Goal: Task Accomplishment & Management: Use online tool/utility

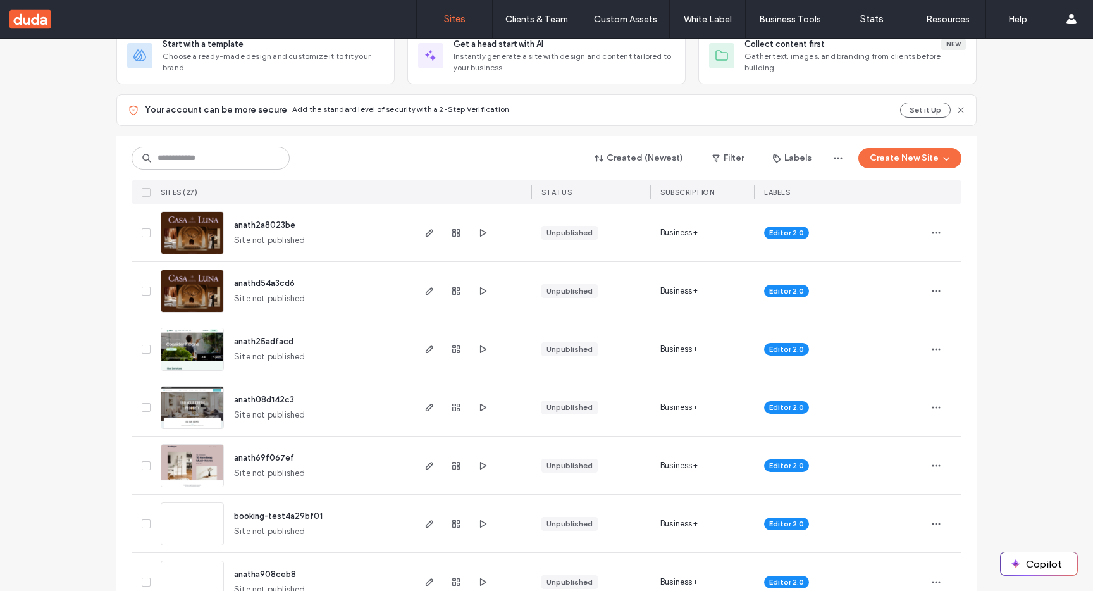
scroll to position [108, 0]
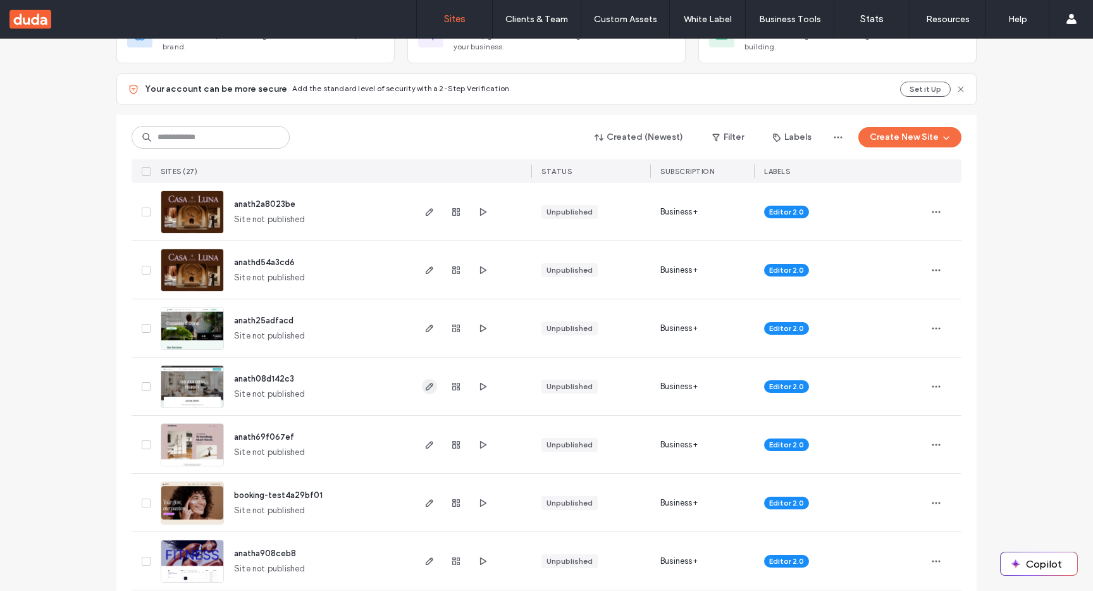
click at [427, 383] on use "button" at bounding box center [430, 387] width 8 height 8
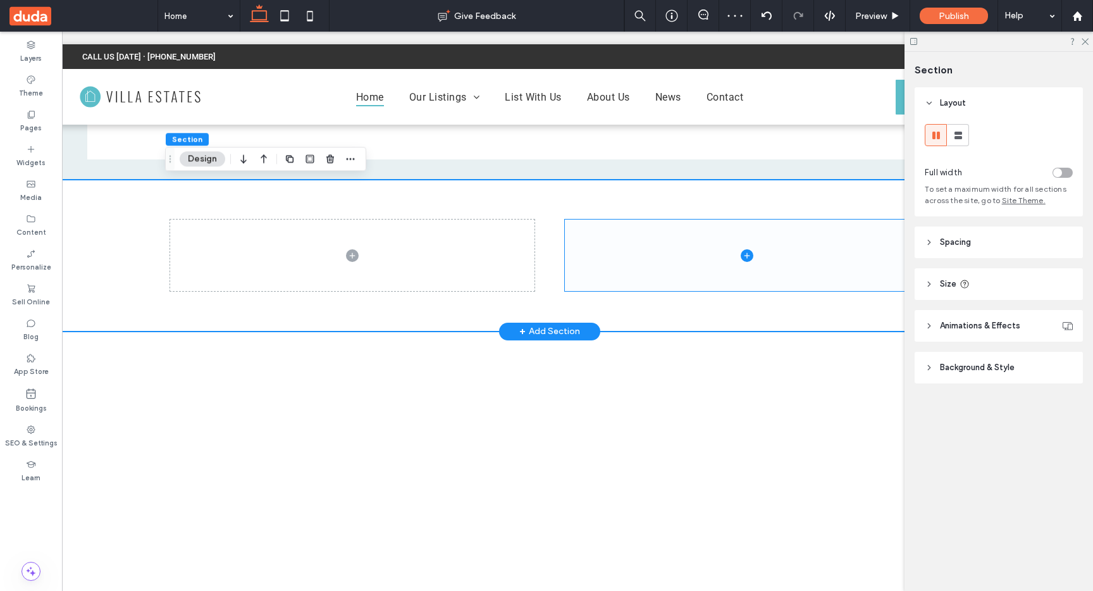
scroll to position [0, 34]
click at [670, 254] on span at bounding box center [741, 256] width 364 height 72
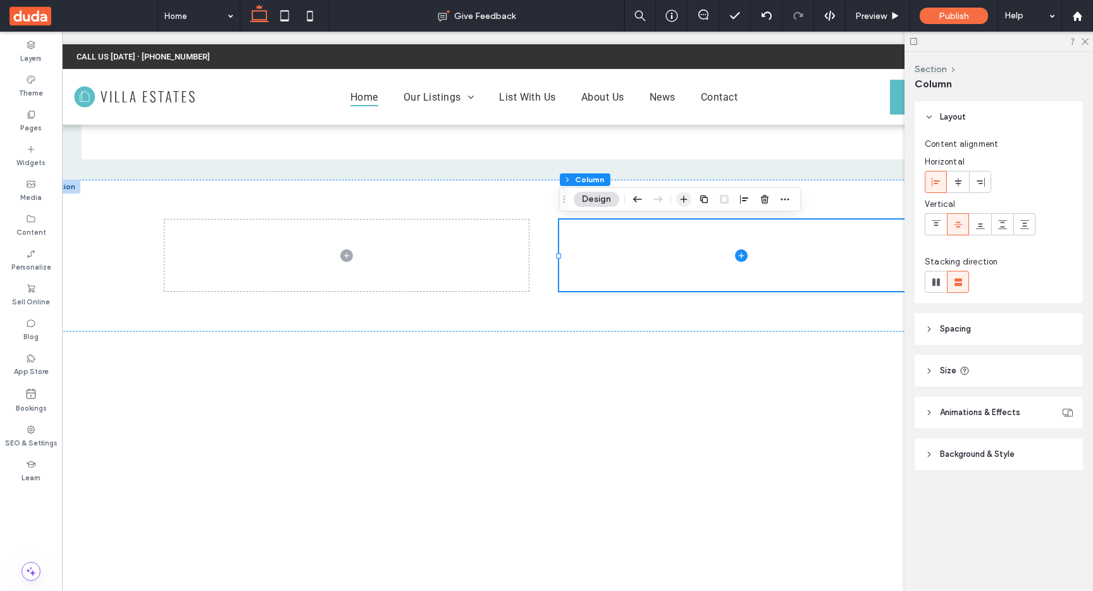
click at [684, 196] on icon "button" at bounding box center [684, 199] width 10 height 10
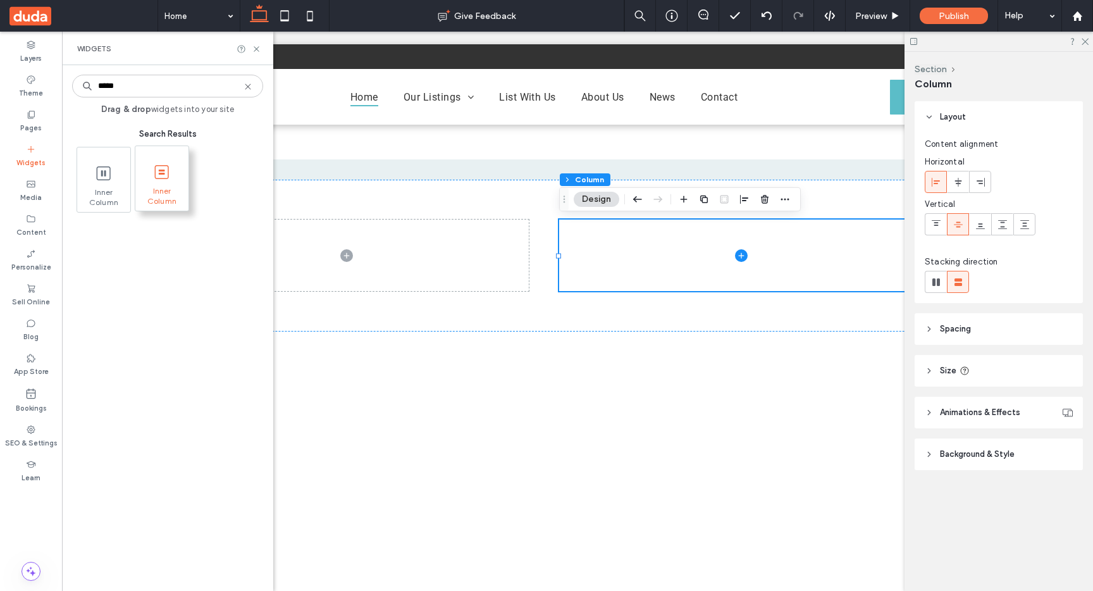
type input "*****"
click at [162, 181] on icon at bounding box center [162, 172] width 20 height 20
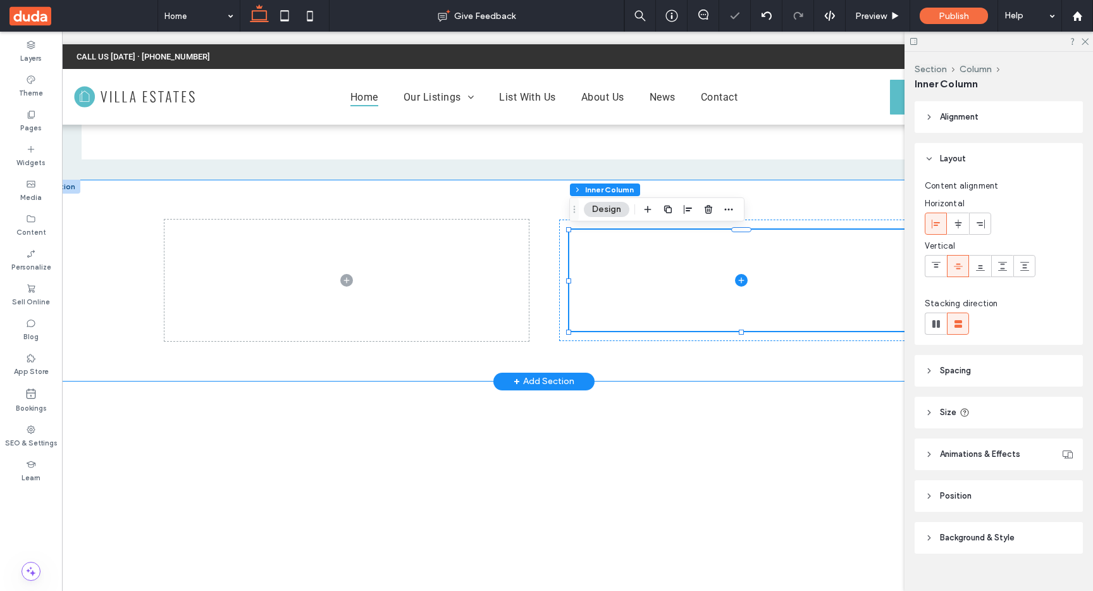
click at [525, 203] on div at bounding box center [544, 281] width 759 height 202
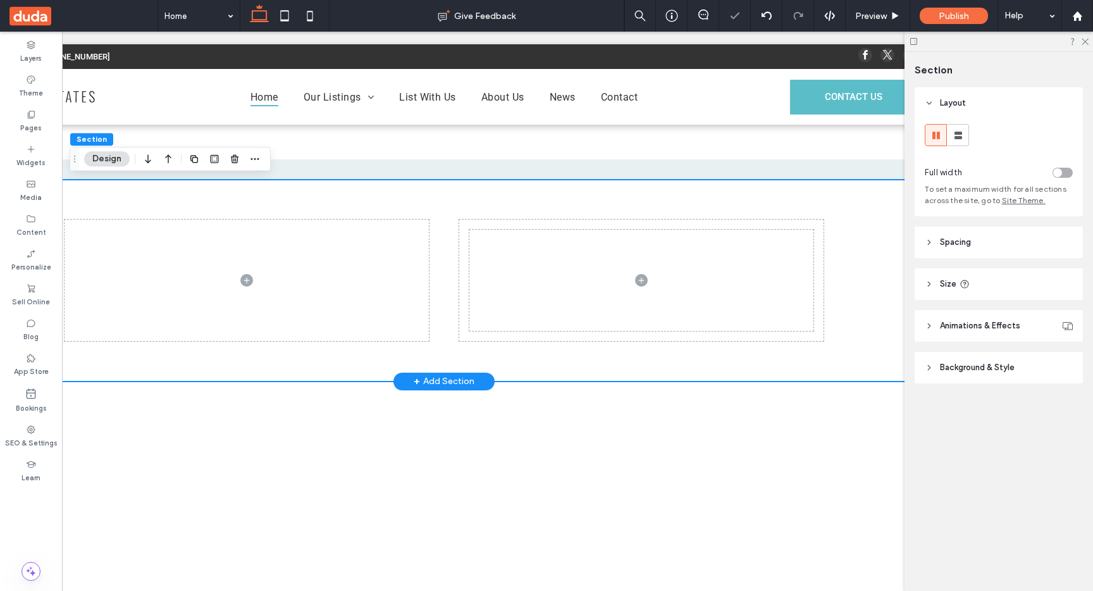
scroll to position [0, 135]
click at [689, 288] on span at bounding box center [640, 280] width 344 height 101
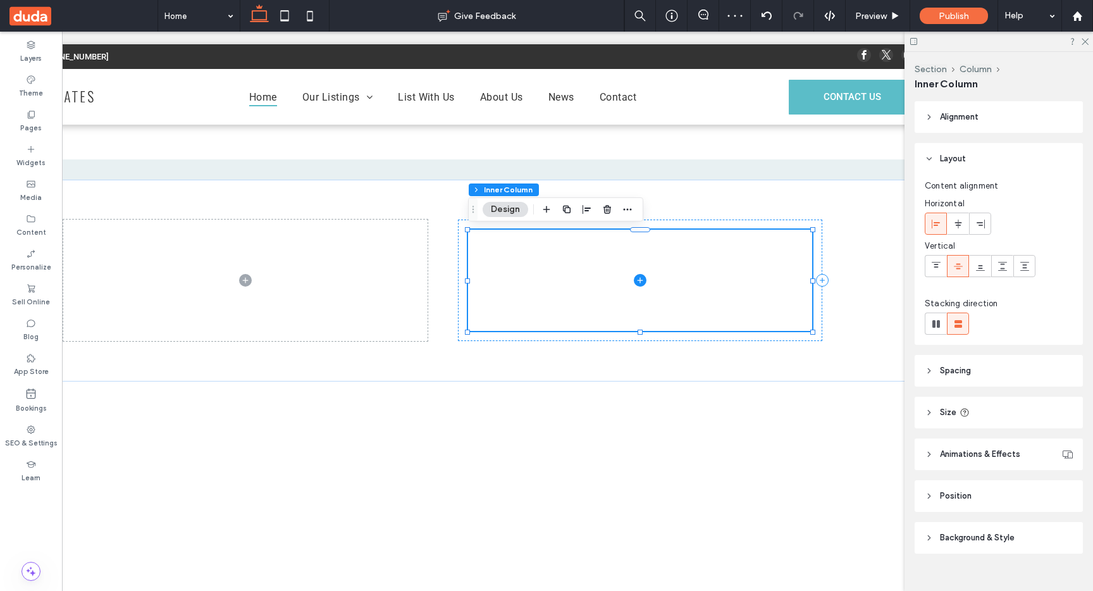
click at [568, 209] on icon "button" at bounding box center [567, 209] width 10 height 10
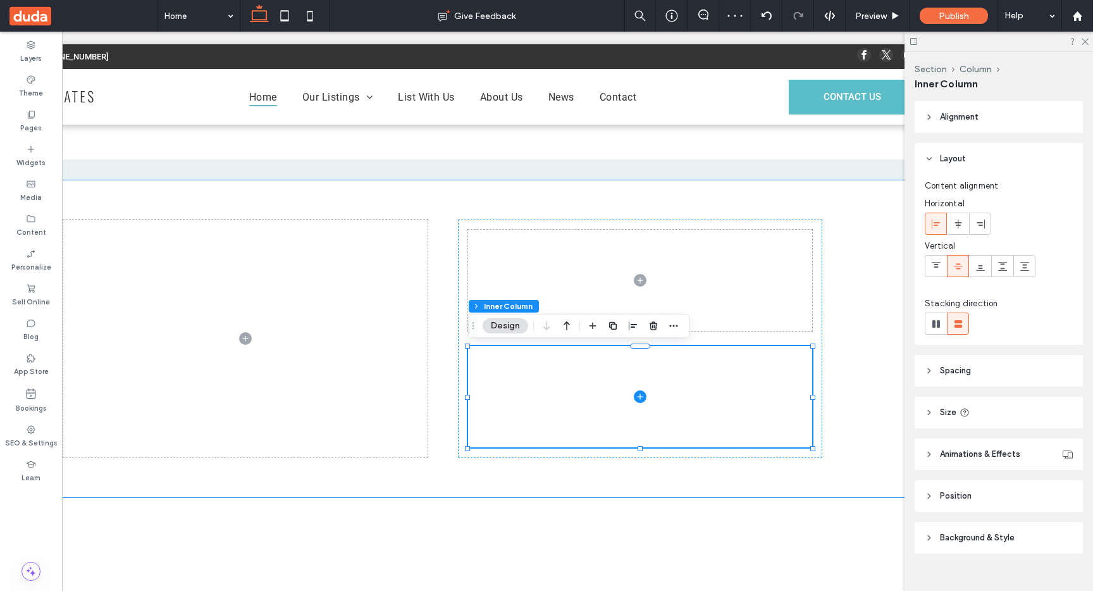
click at [864, 204] on div at bounding box center [443, 339] width 1006 height 318
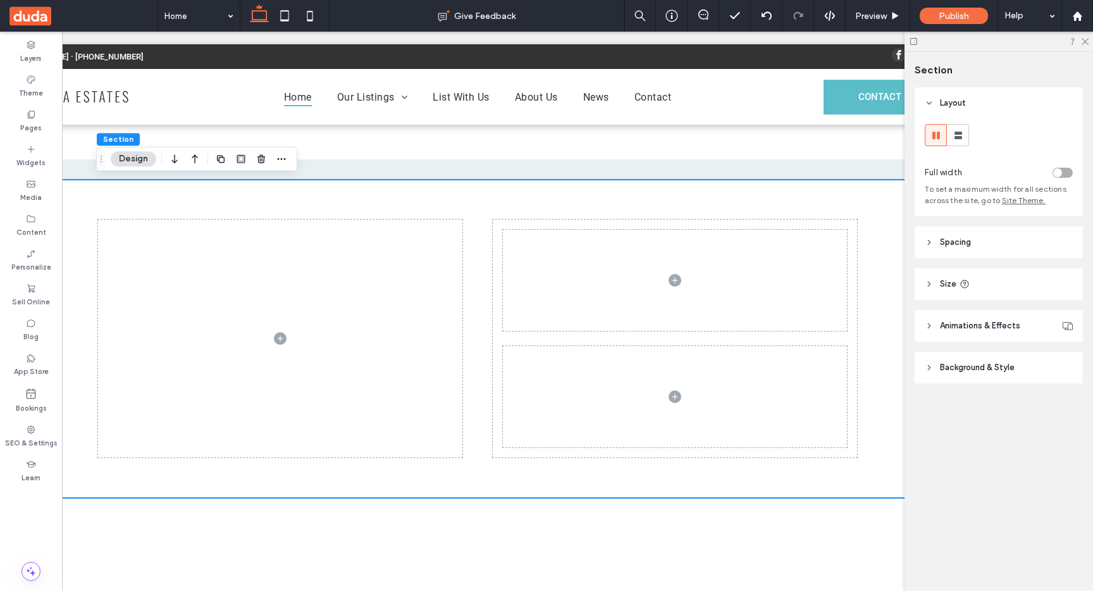
scroll to position [0, 103]
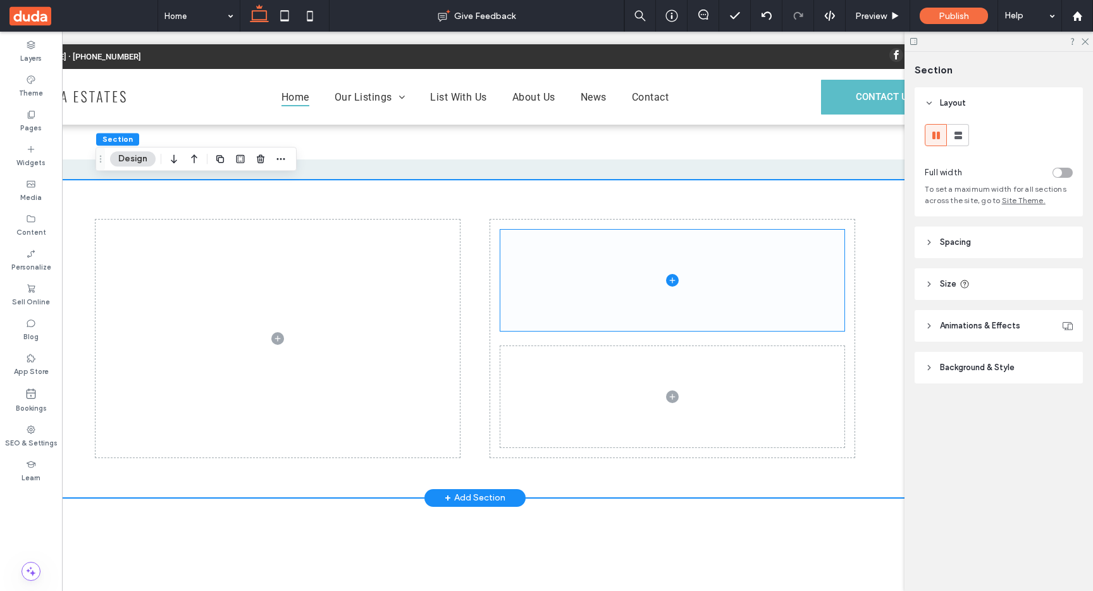
click at [809, 281] on span at bounding box center [673, 280] width 344 height 101
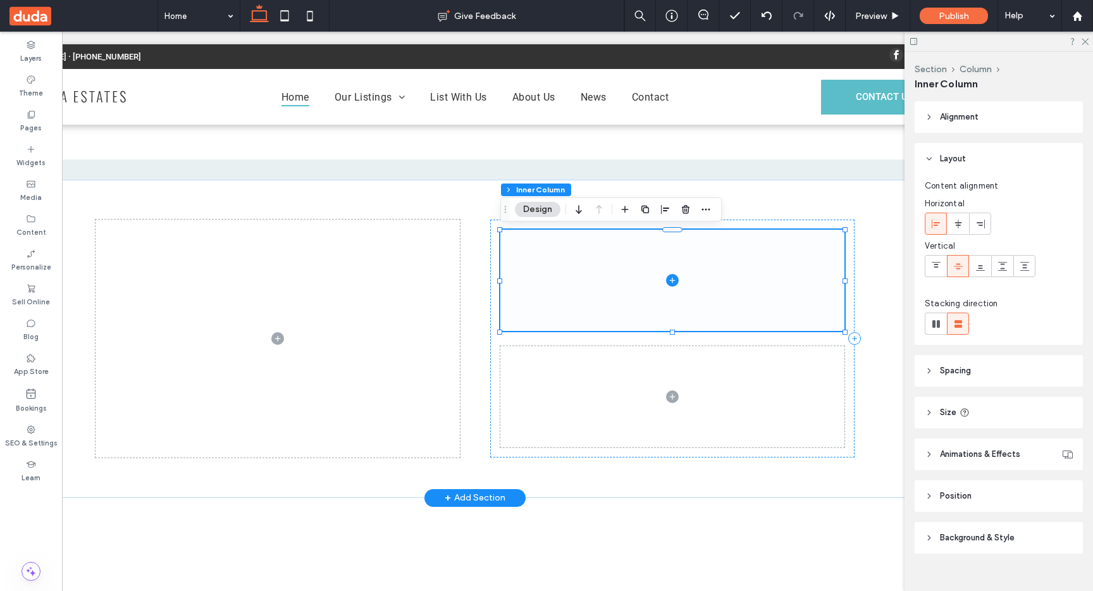
click at [670, 283] on icon at bounding box center [672, 280] width 13 height 13
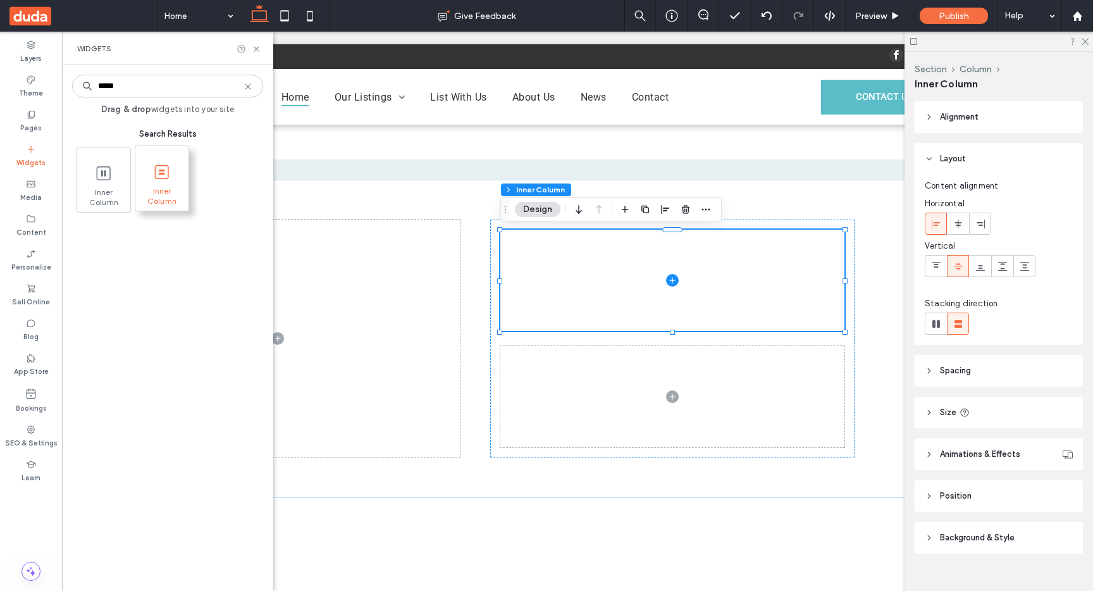
type input "*****"
click at [171, 177] on icon at bounding box center [162, 172] width 20 height 20
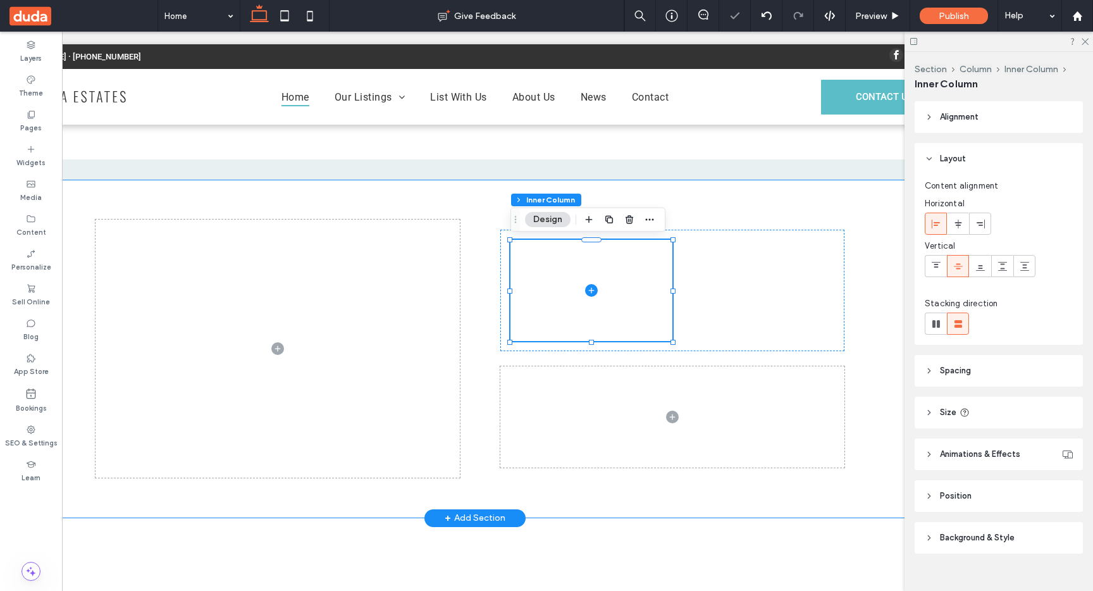
click at [728, 200] on div at bounding box center [475, 349] width 759 height 339
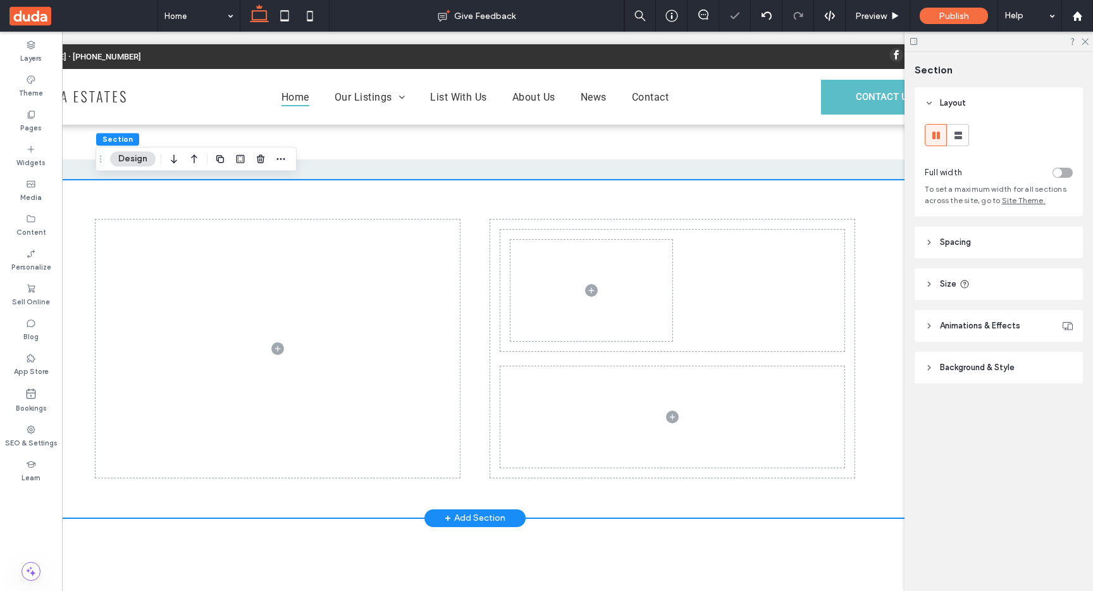
click at [722, 190] on div at bounding box center [475, 349] width 759 height 339
click at [656, 285] on span at bounding box center [592, 290] width 162 height 101
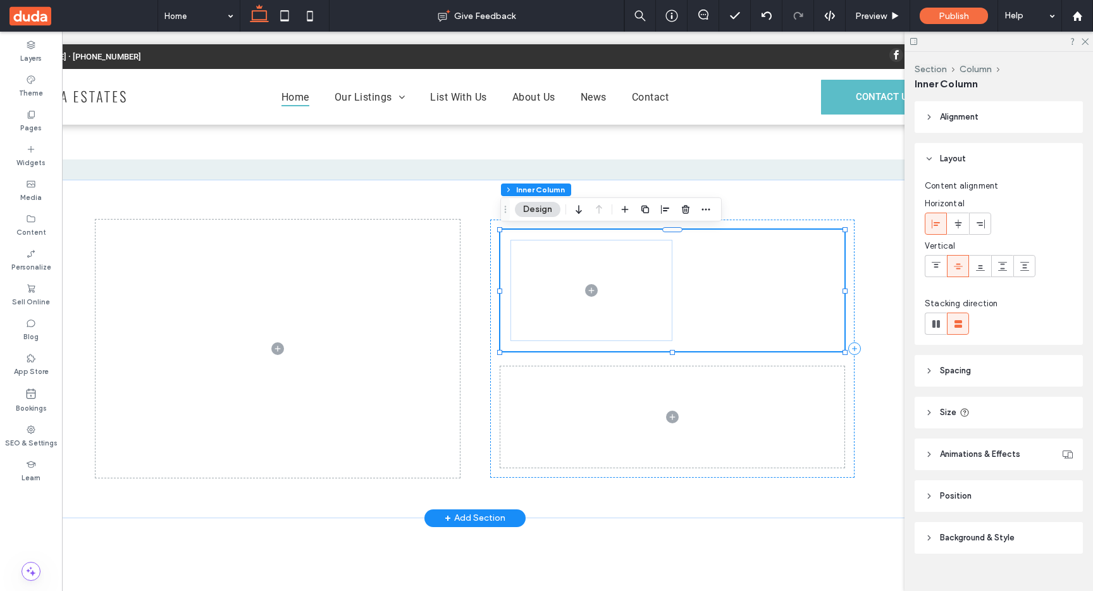
click at [656, 285] on span at bounding box center [592, 290] width 162 height 101
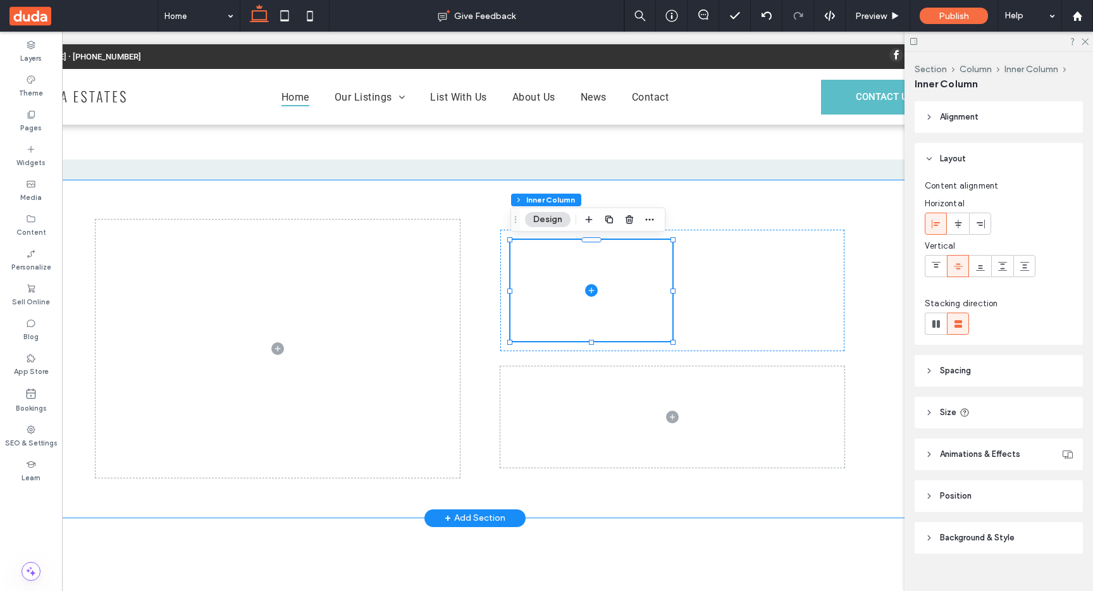
click at [700, 198] on div at bounding box center [475, 349] width 759 height 339
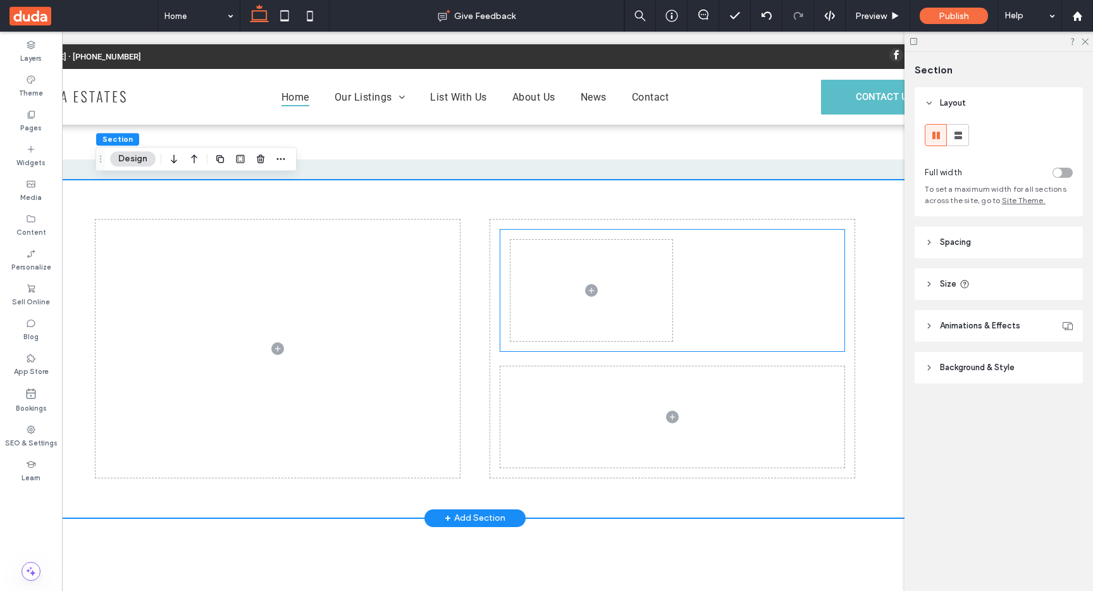
click at [654, 276] on span at bounding box center [592, 290] width 162 height 101
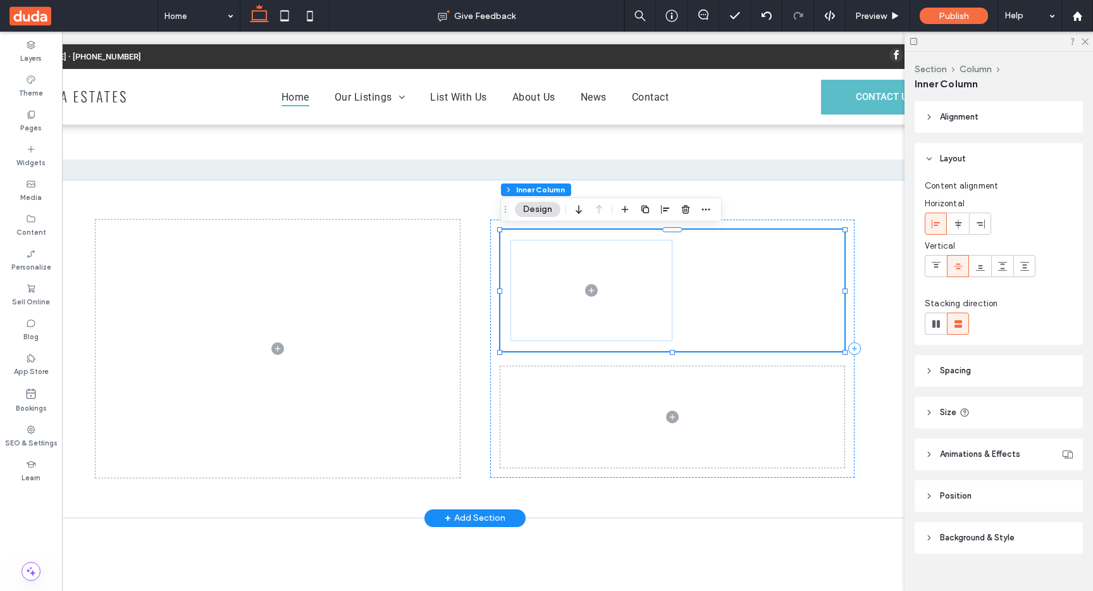
click at [654, 276] on span at bounding box center [592, 290] width 162 height 101
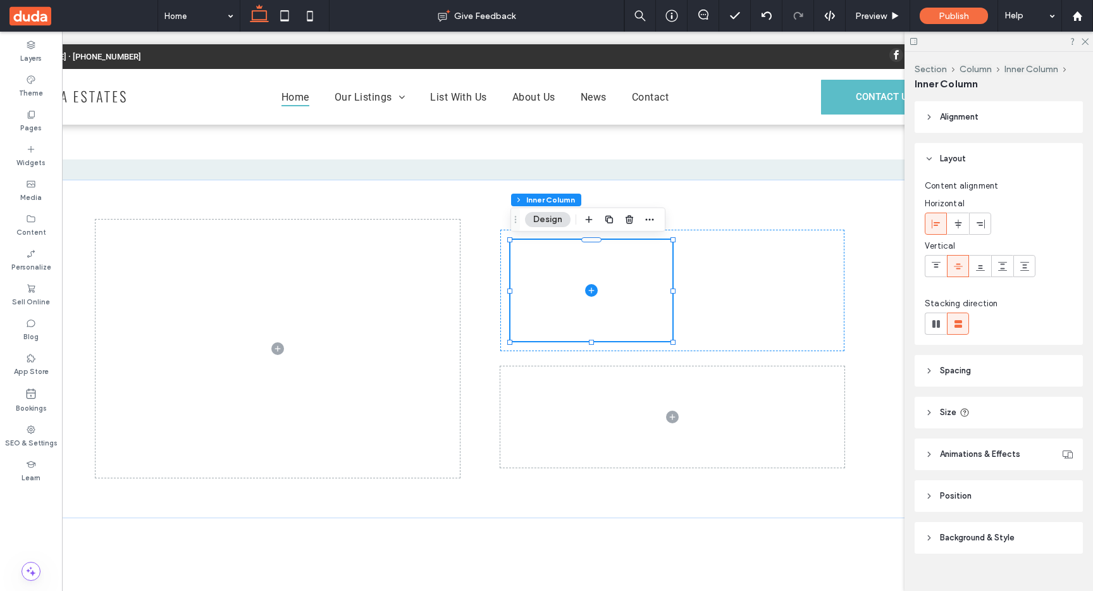
click at [952, 368] on span "Spacing" at bounding box center [955, 370] width 31 height 13
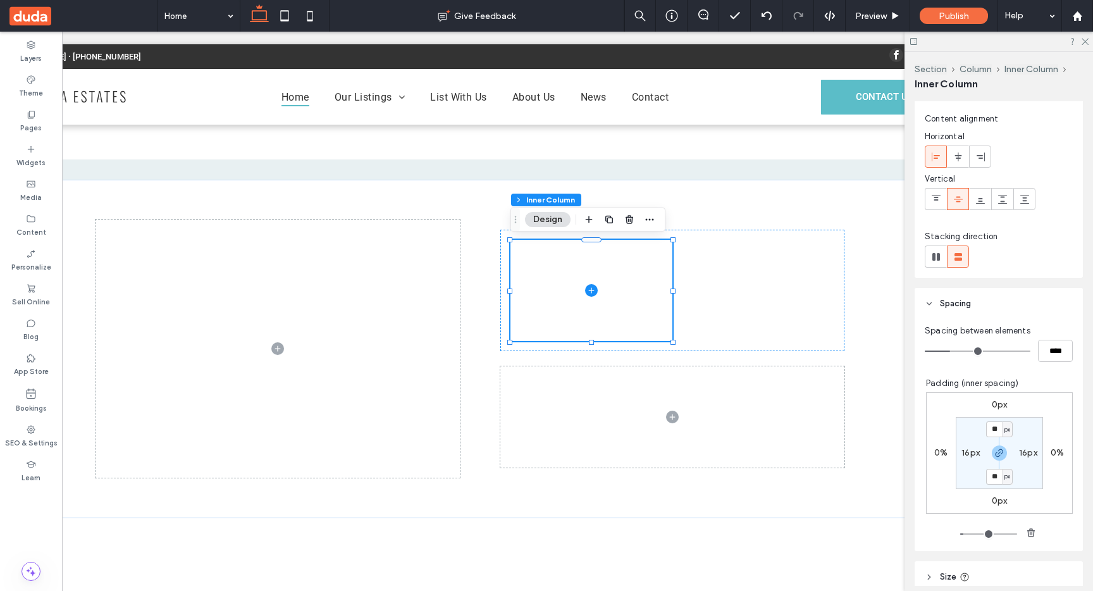
scroll to position [96, 0]
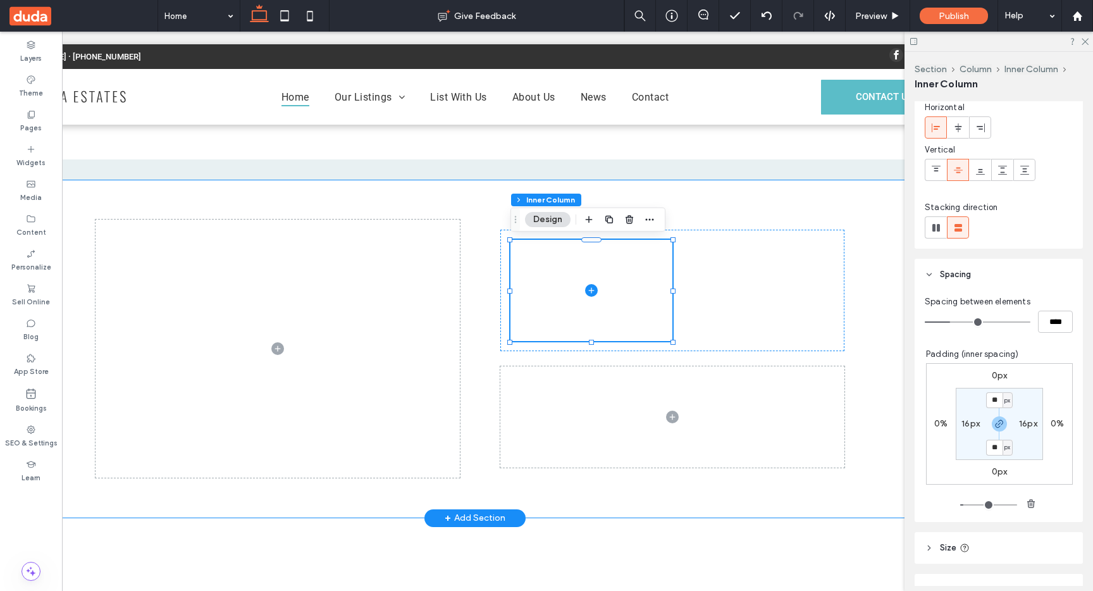
click at [485, 299] on div at bounding box center [475, 349] width 759 height 339
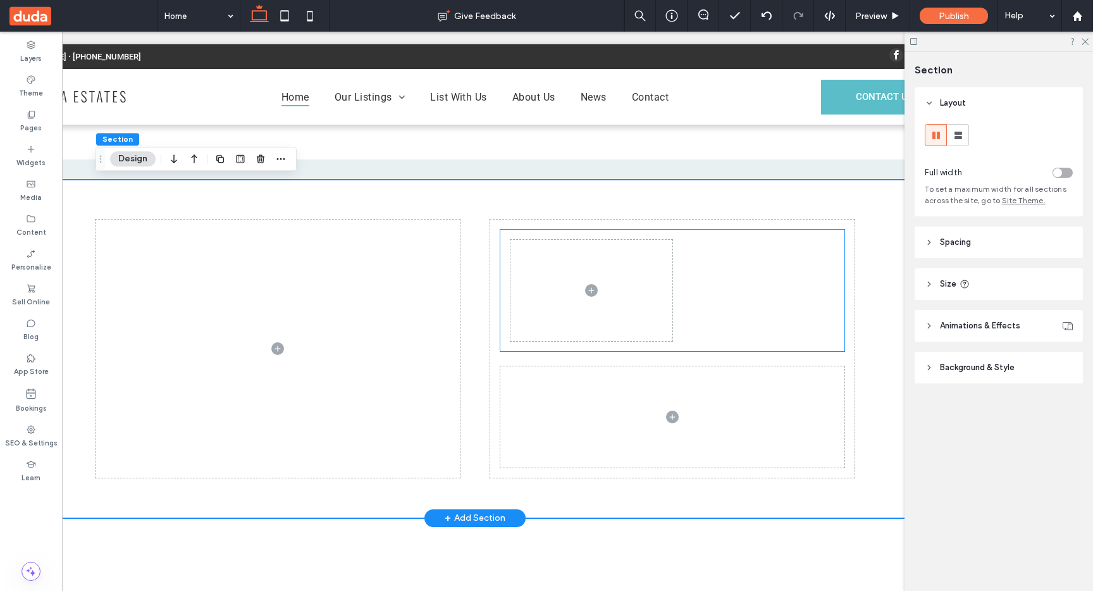
click at [540, 323] on span at bounding box center [592, 290] width 162 height 101
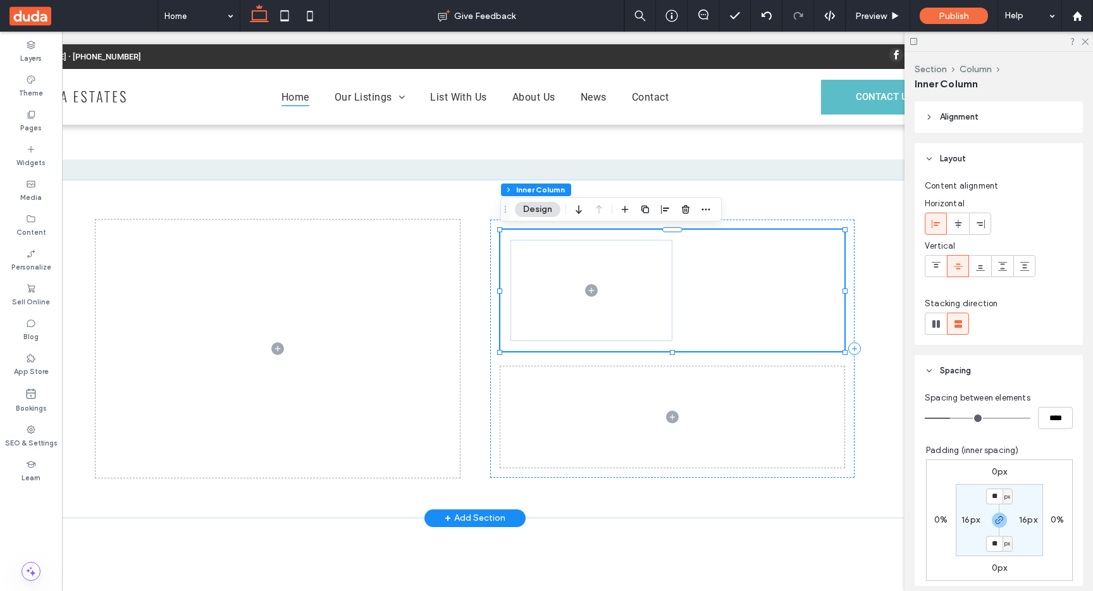
click at [540, 323] on span at bounding box center [592, 290] width 162 height 101
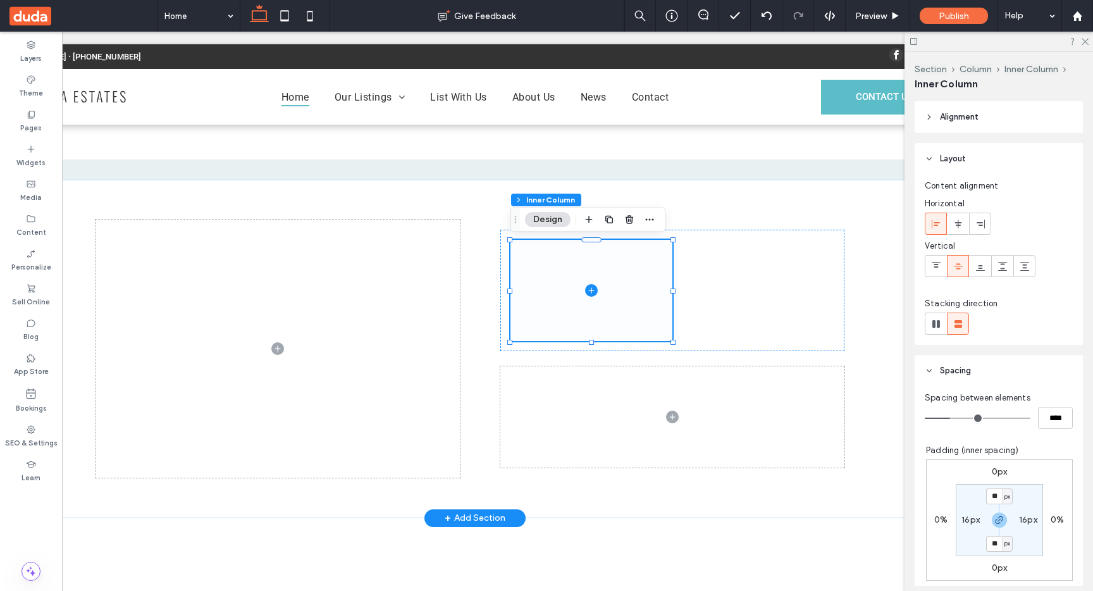
click at [592, 291] on icon at bounding box center [592, 290] width 6 height 1
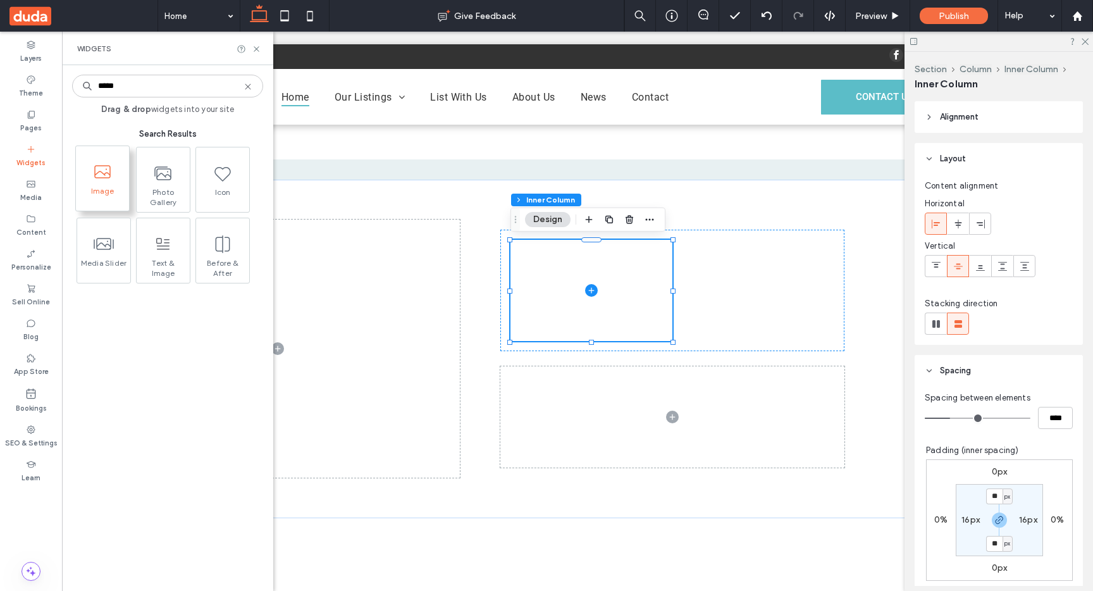
type input "*****"
click at [110, 183] on span at bounding box center [102, 172] width 53 height 28
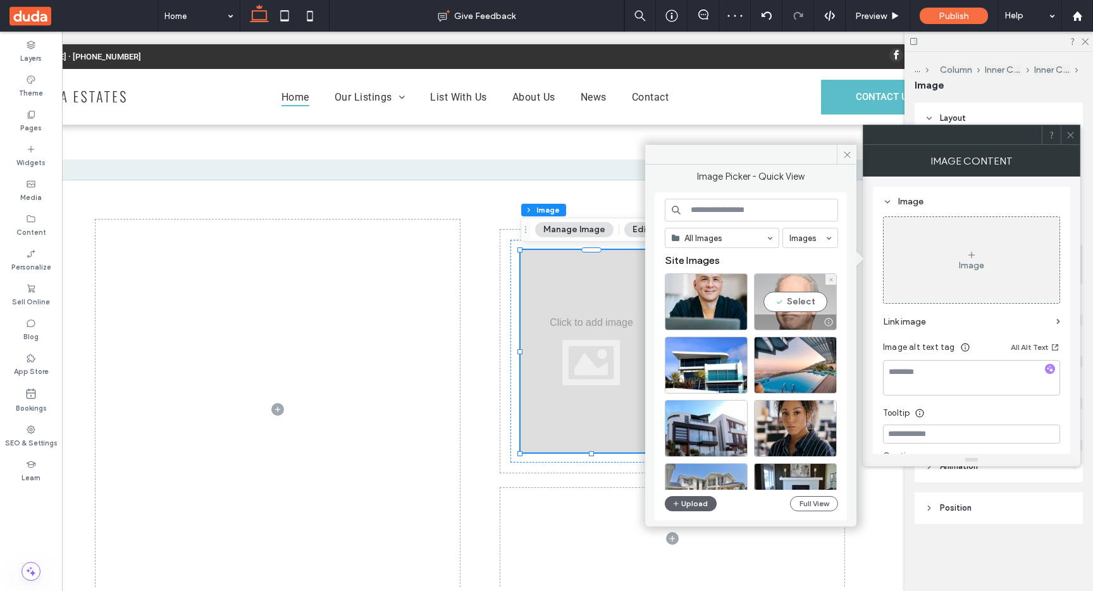
click at [803, 301] on div "Select" at bounding box center [795, 301] width 83 height 57
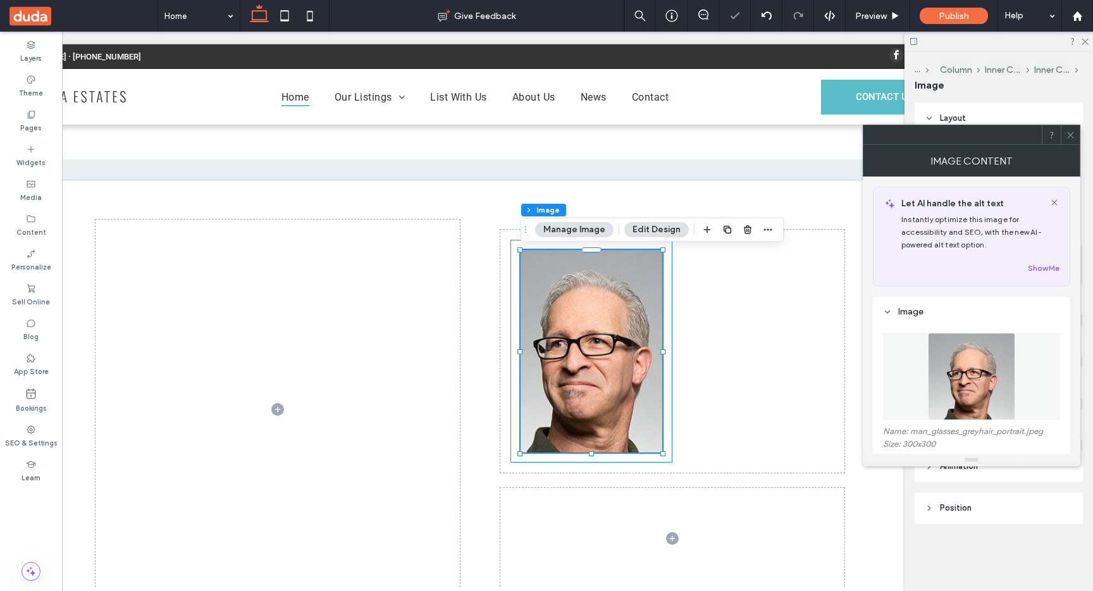
click at [670, 283] on div at bounding box center [592, 351] width 162 height 223
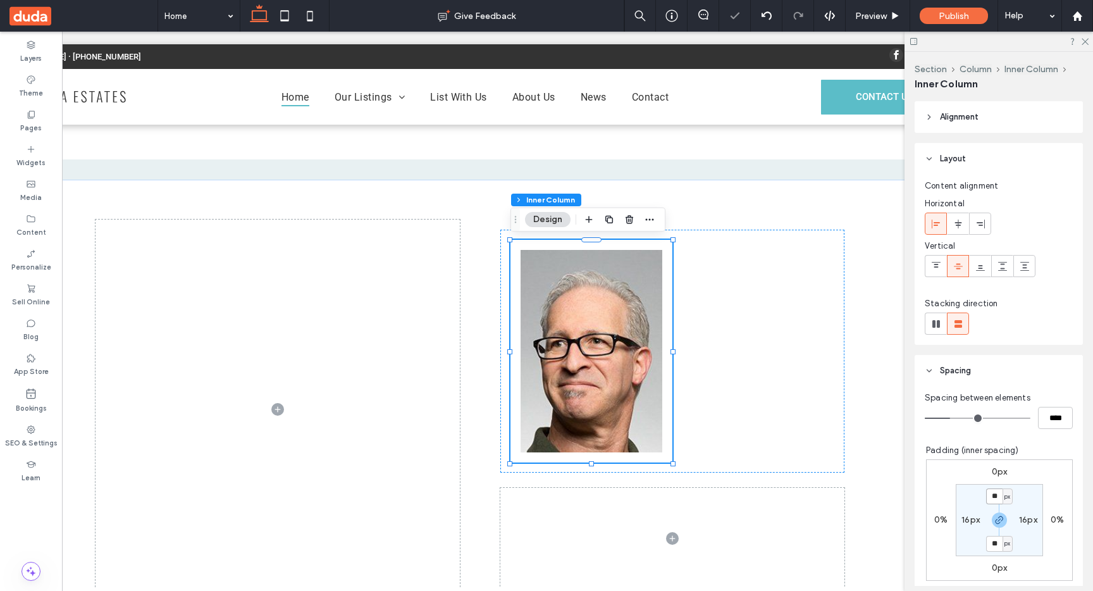
click at [1000, 497] on input "**" at bounding box center [995, 497] width 16 height 16
type input "*"
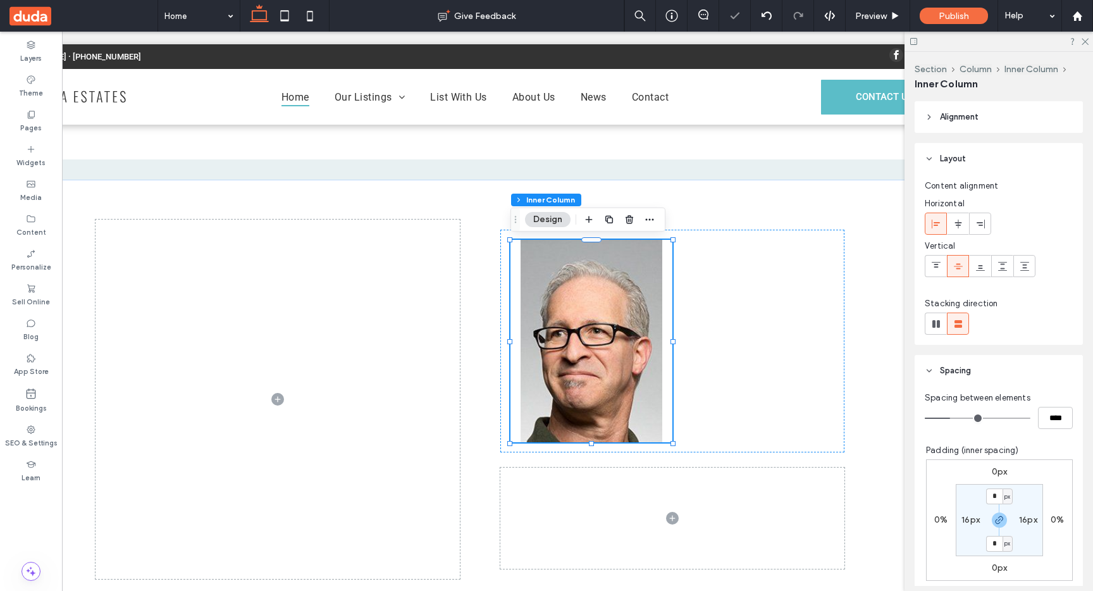
click at [962, 517] on label "16px" at bounding box center [971, 519] width 18 height 11
type input "**"
type input "*"
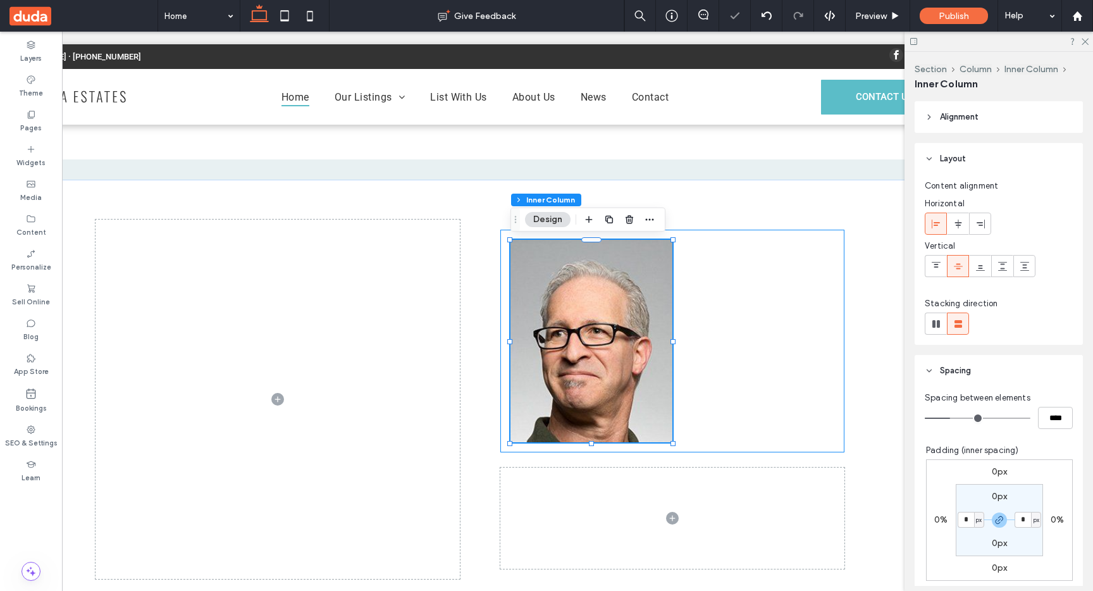
click at [824, 437] on div at bounding box center [673, 341] width 344 height 223
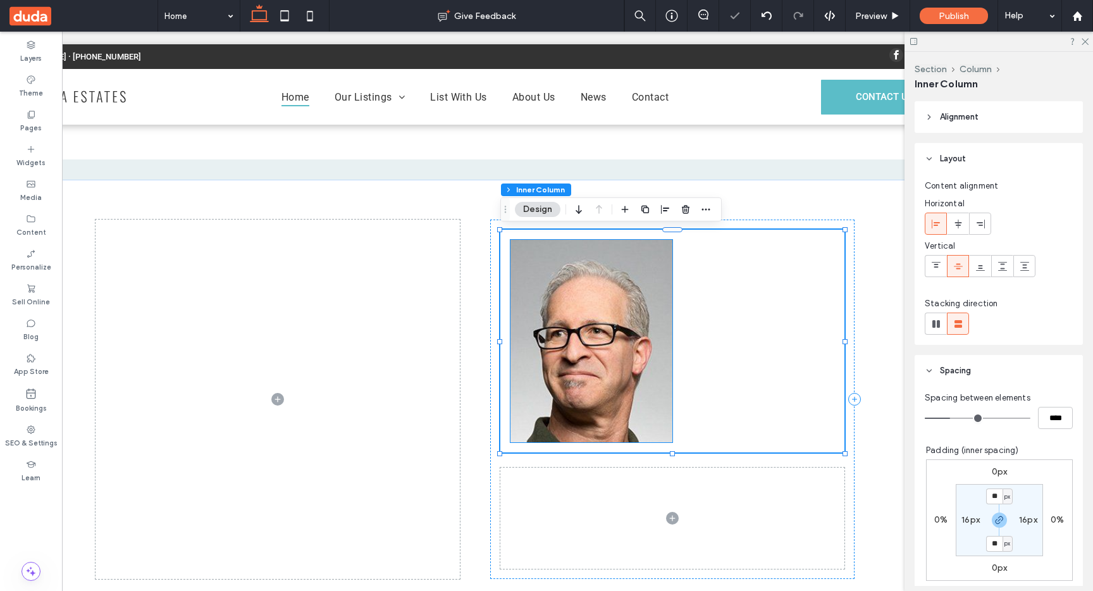
click at [603, 325] on img at bounding box center [592, 341] width 162 height 202
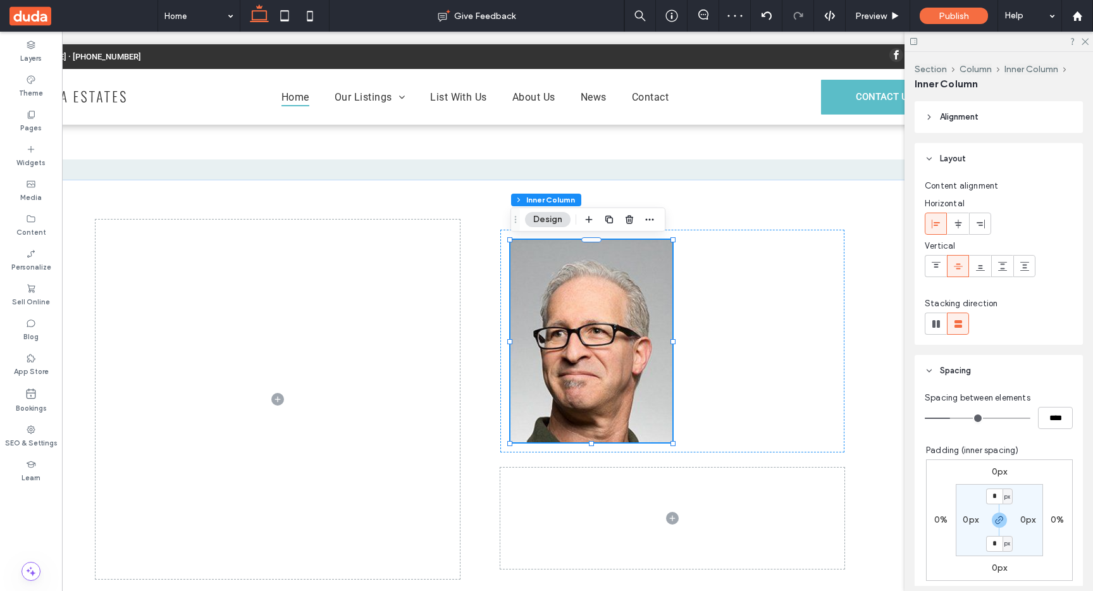
click at [587, 342] on img at bounding box center [592, 341] width 162 height 202
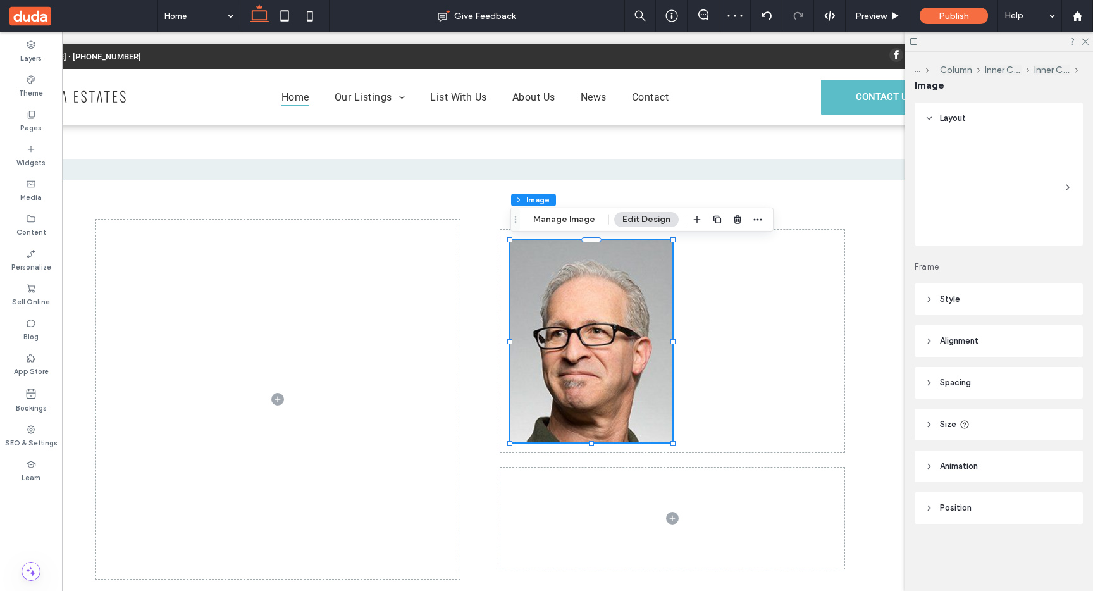
click at [728, 316] on div at bounding box center [673, 341] width 344 height 223
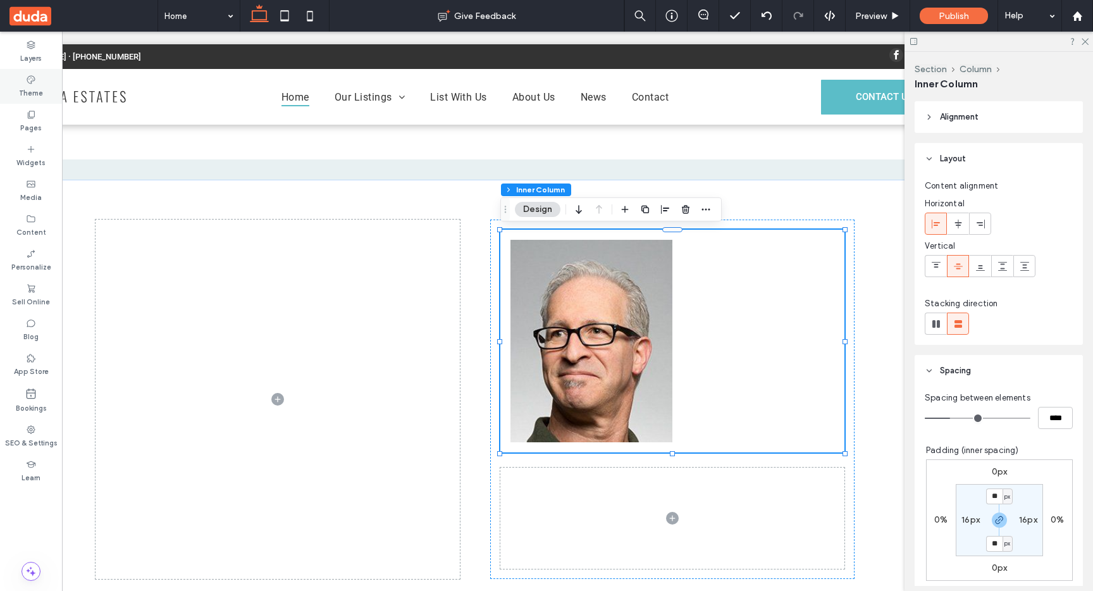
click at [35, 94] on label "Theme" at bounding box center [31, 92] width 24 height 14
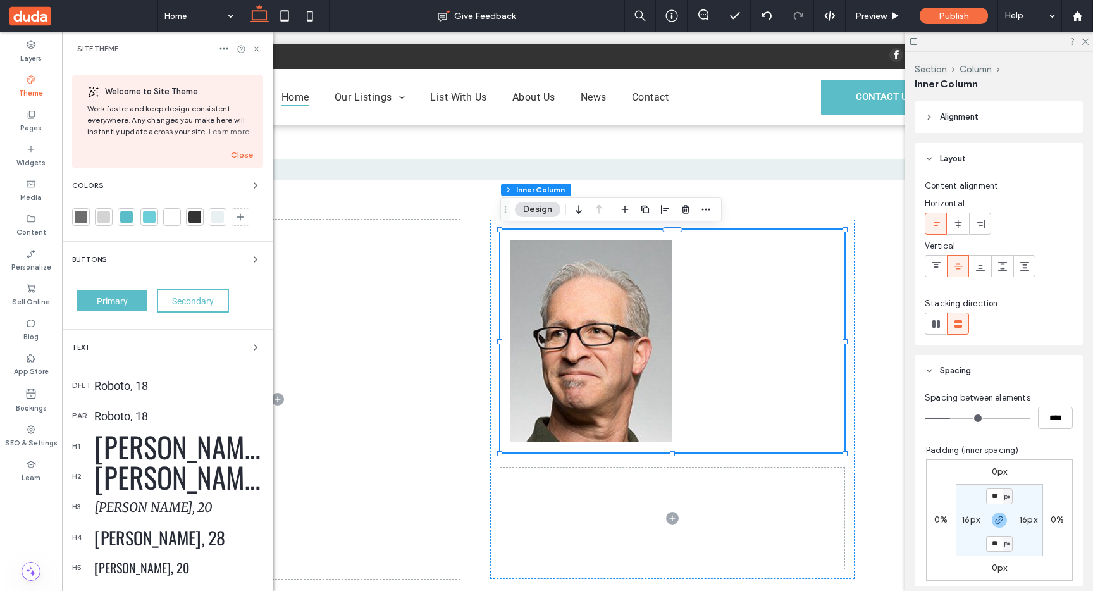
scroll to position [141, 0]
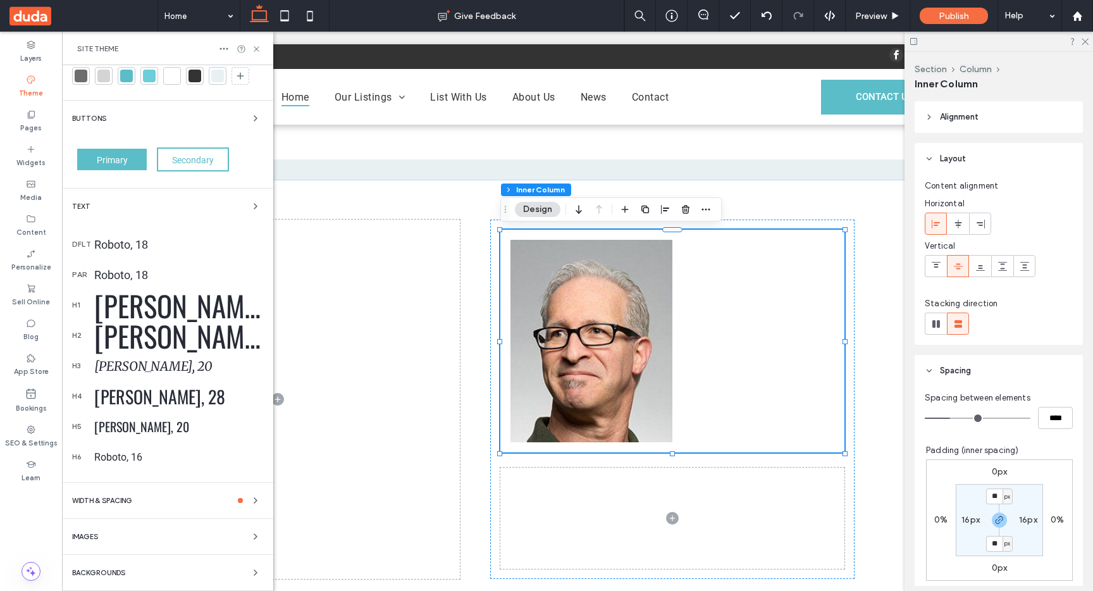
click at [146, 496] on div "WIDTH & SPACING" at bounding box center [167, 500] width 191 height 15
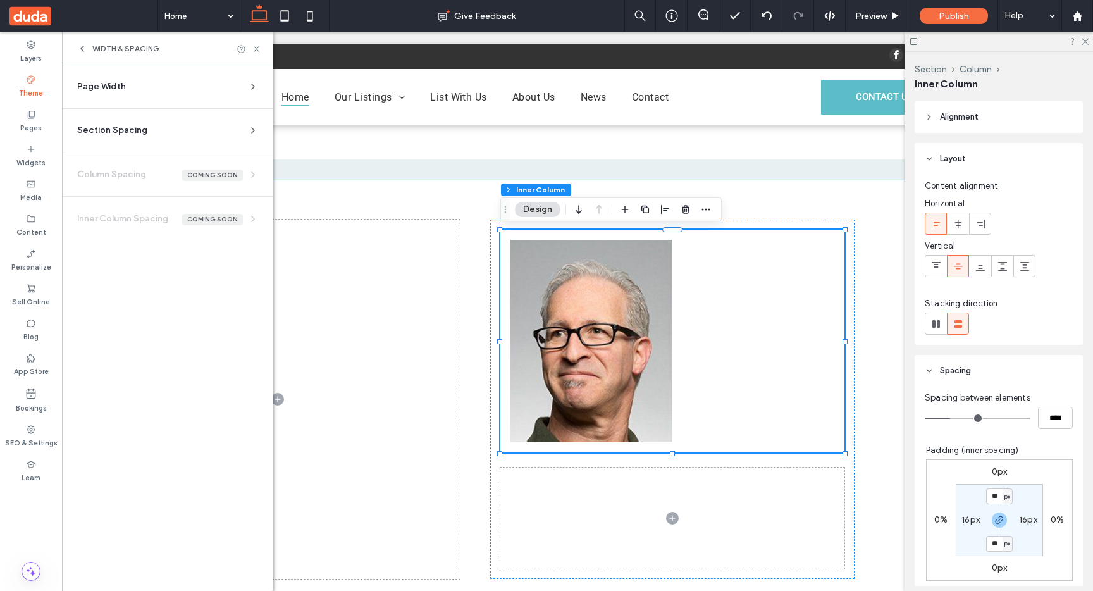
scroll to position [0, 0]
click at [121, 124] on span "Section Spacing" at bounding box center [112, 130] width 70 height 13
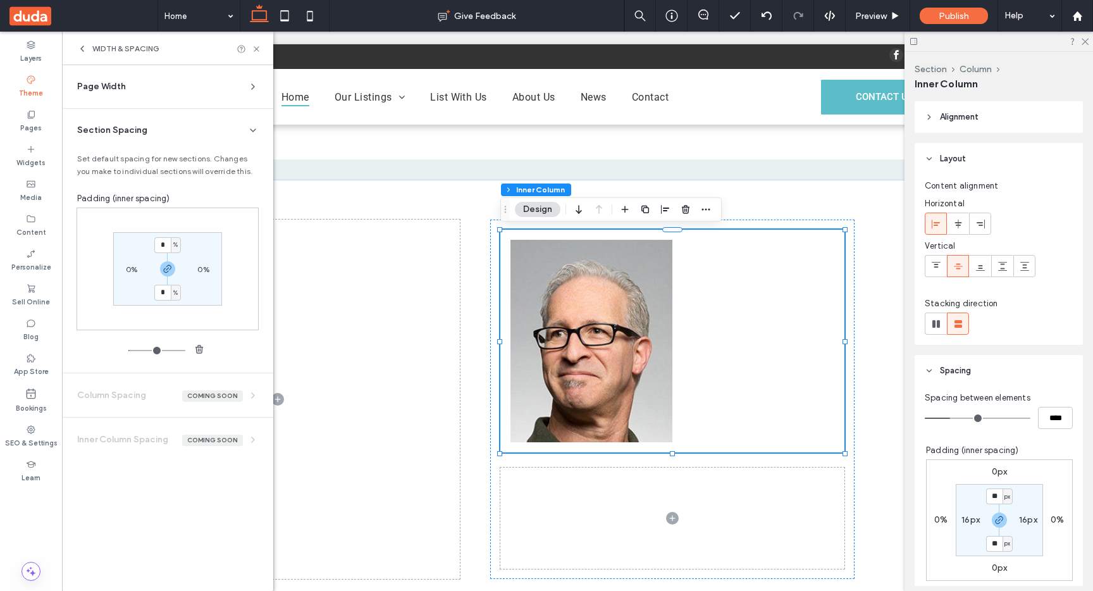
click at [163, 444] on section "Inner Column Spacing Coming Soon Placeholder" at bounding box center [167, 440] width 191 height 44
click at [257, 47] on icon at bounding box center [256, 48] width 9 height 9
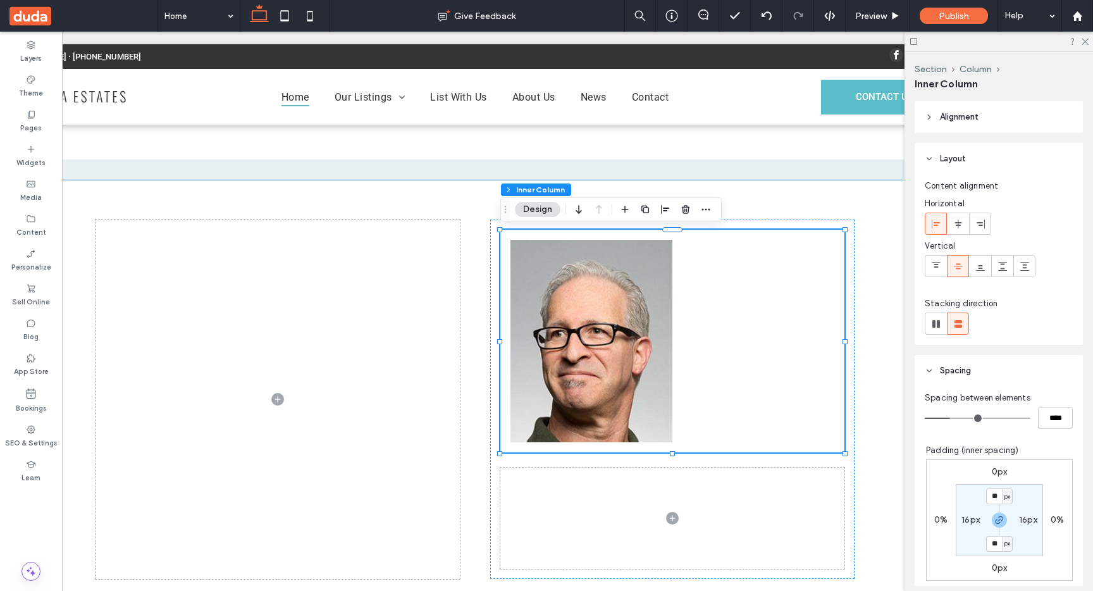
click at [484, 206] on div at bounding box center [475, 400] width 759 height 440
